Goal: Information Seeking & Learning: Find specific fact

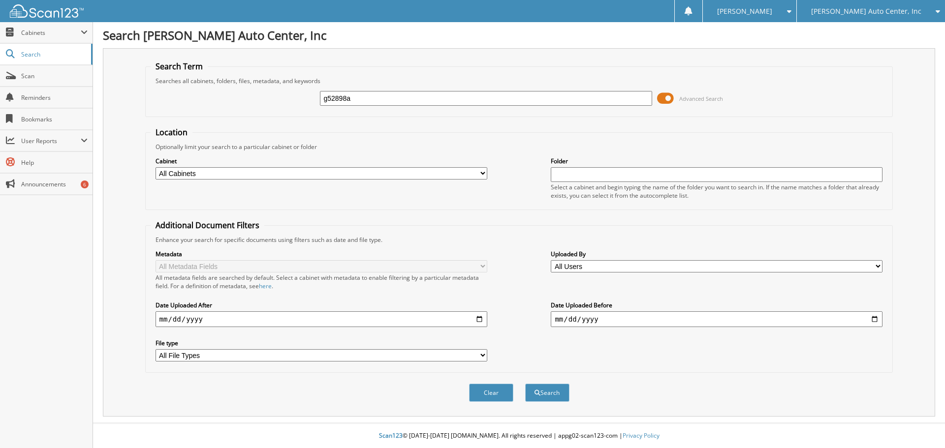
type input "g52898a"
click at [525, 384] on button "Search" at bounding box center [547, 393] width 44 height 18
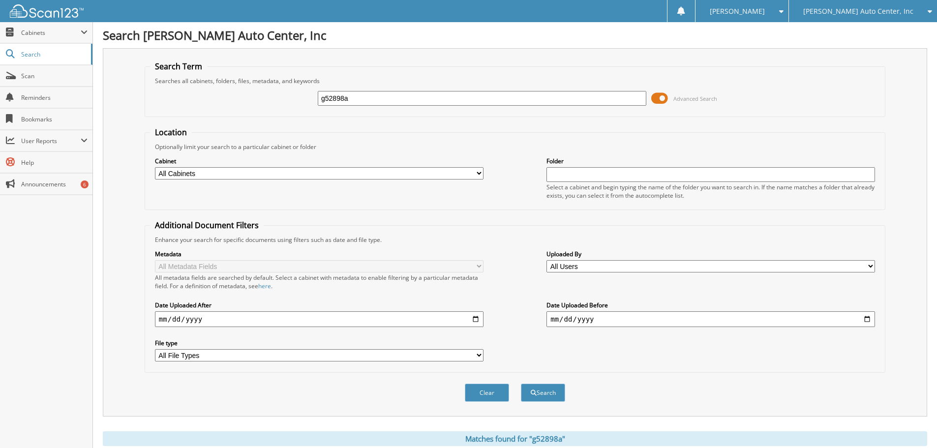
click at [662, 100] on span at bounding box center [659, 98] width 17 height 15
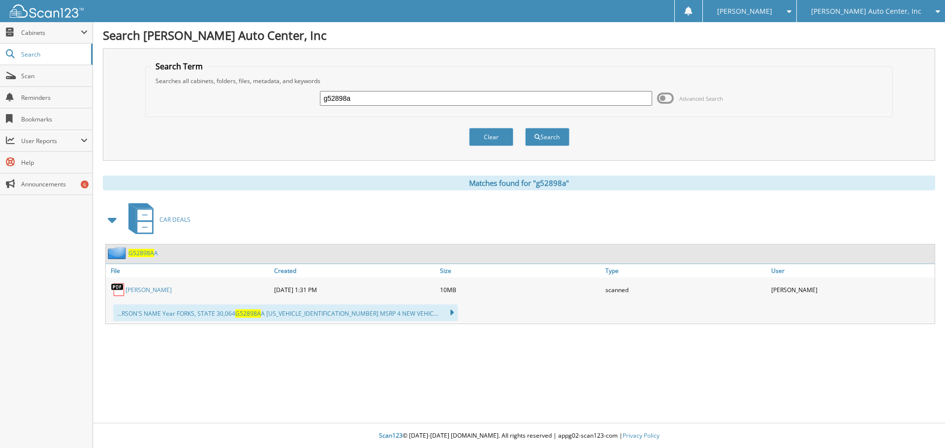
click at [135, 291] on link "BOUSHEE" at bounding box center [148, 290] width 46 height 8
click at [391, 100] on input "g52898a" at bounding box center [486, 98] width 332 height 15
type input "g53325t"
click at [525, 128] on button "Search" at bounding box center [547, 137] width 44 height 18
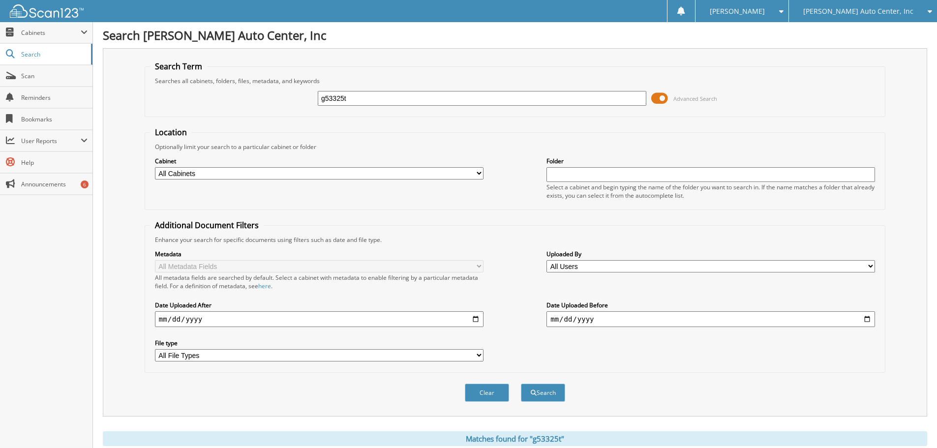
click at [662, 96] on span at bounding box center [659, 98] width 17 height 15
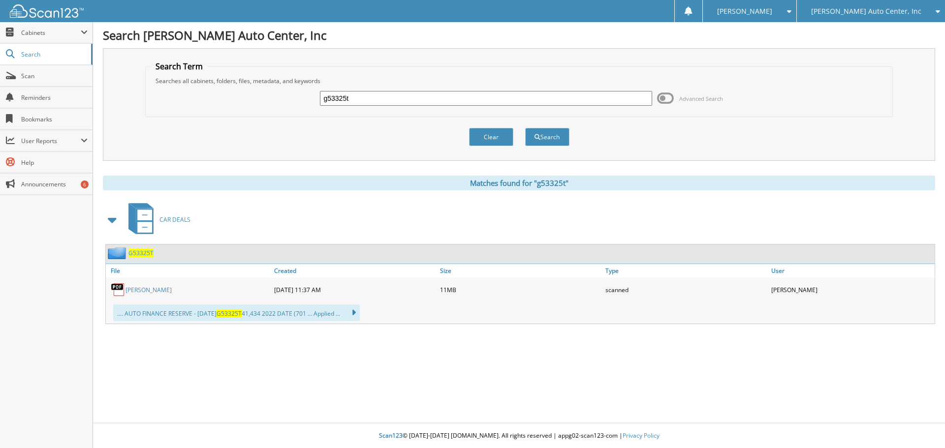
click at [138, 290] on link "[PERSON_NAME]" at bounding box center [148, 290] width 46 height 8
drag, startPoint x: 360, startPoint y: 100, endPoint x: 388, endPoint y: 80, distance: 34.5
click at [365, 93] on input "g53325t" at bounding box center [486, 98] width 332 height 15
type input "g51457ra"
click at [525, 128] on button "Search" at bounding box center [547, 137] width 44 height 18
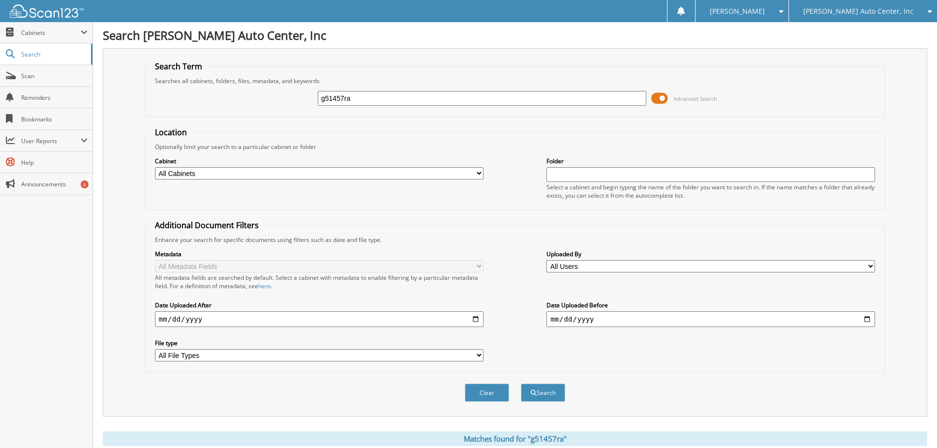
click at [663, 99] on span at bounding box center [659, 98] width 17 height 15
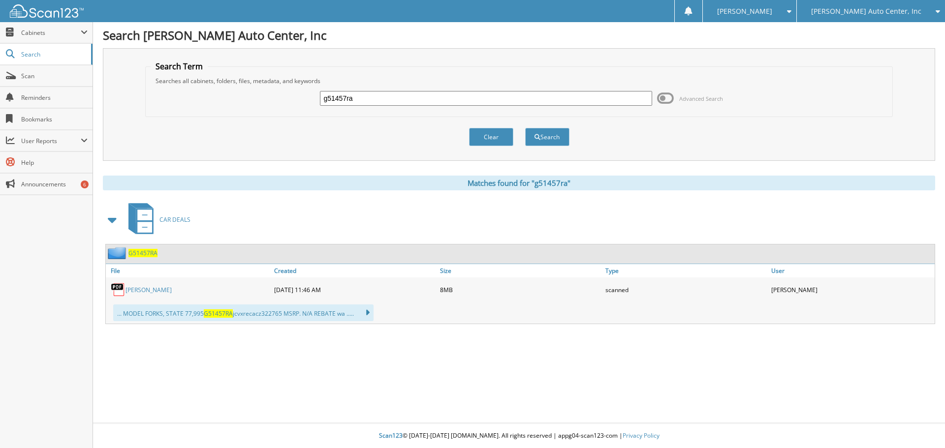
click at [133, 289] on link "[PERSON_NAME]" at bounding box center [148, 290] width 46 height 8
click at [402, 90] on div "g51457ra Advanced Search" at bounding box center [519, 98] width 737 height 27
drag, startPoint x: 370, startPoint y: 99, endPoint x: 467, endPoint y: 26, distance: 121.1
click at [373, 92] on input "g51457ra" at bounding box center [486, 98] width 332 height 15
type input "g49087"
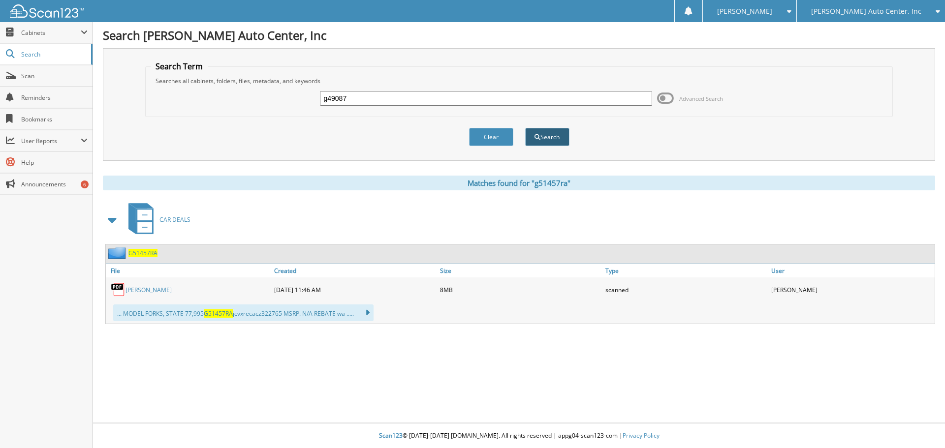
click at [549, 140] on button "Search" at bounding box center [547, 137] width 44 height 18
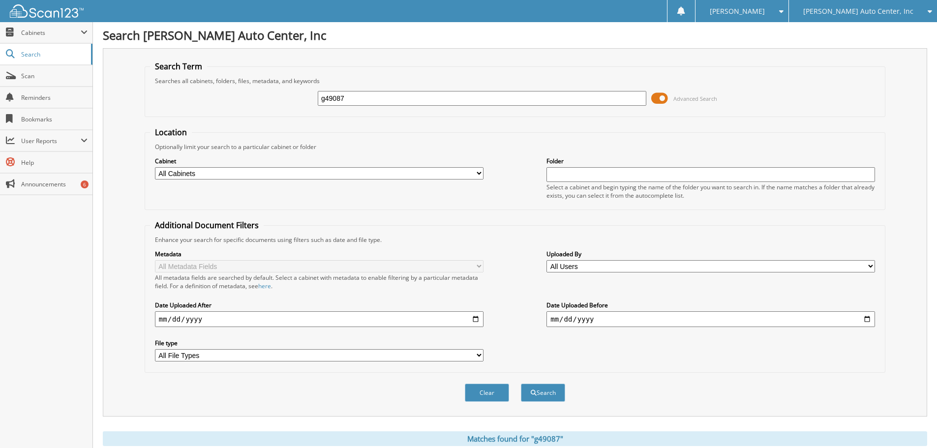
click at [661, 98] on span at bounding box center [659, 98] width 17 height 15
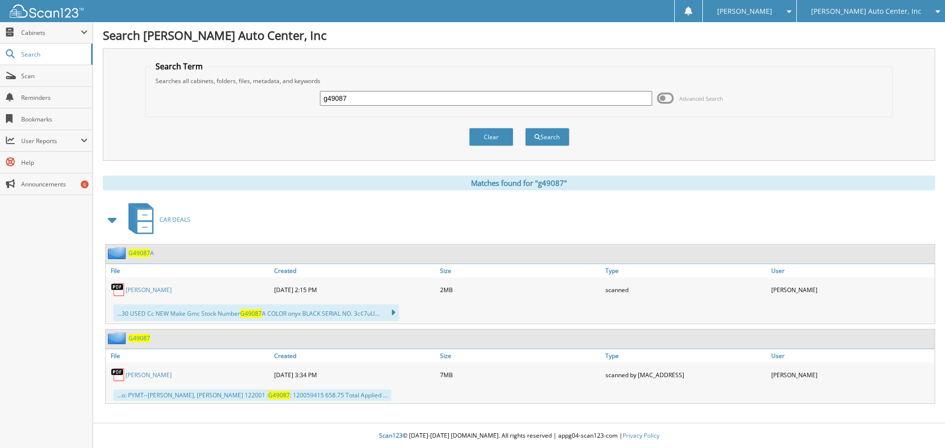
click at [132, 374] on link "STOUT" at bounding box center [148, 375] width 46 height 8
click at [383, 96] on input "g49087" at bounding box center [486, 98] width 332 height 15
type input "g46562"
click at [545, 140] on button "Search" at bounding box center [547, 137] width 44 height 18
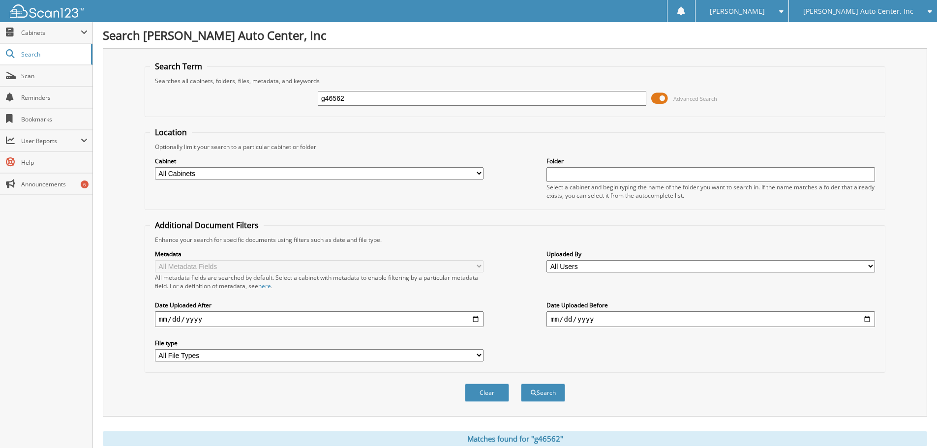
click at [661, 95] on span at bounding box center [659, 98] width 17 height 15
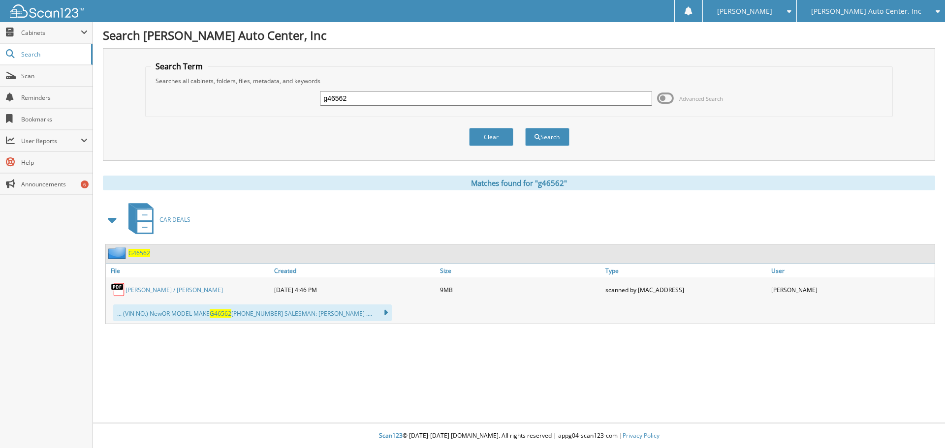
click at [139, 291] on link "STOUT / HESSON" at bounding box center [173, 290] width 97 height 8
